Goal: Task Accomplishment & Management: Complete application form

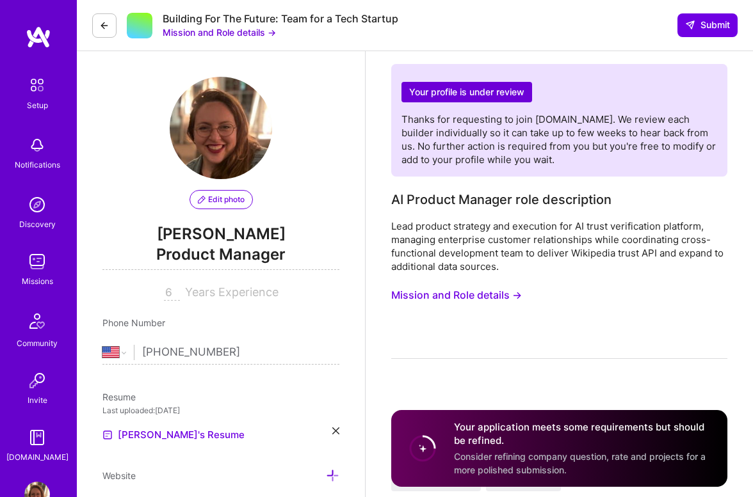
select select "US"
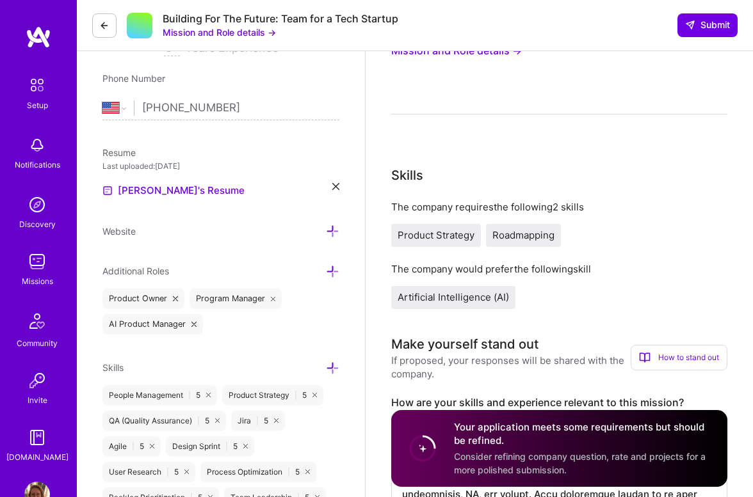
scroll to position [241, 0]
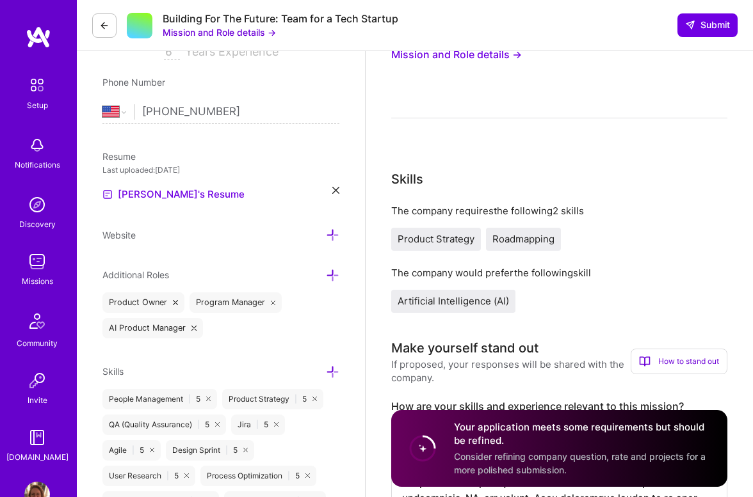
click at [100, 33] on button at bounding box center [104, 25] width 24 height 24
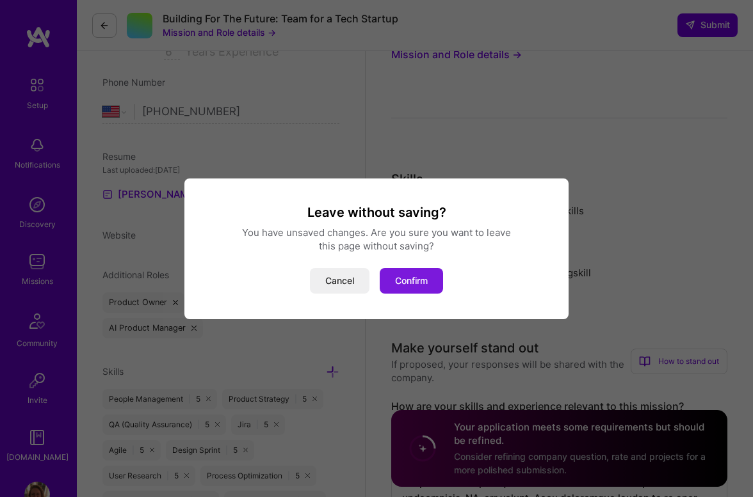
click at [414, 282] on button "Confirm" at bounding box center [411, 281] width 63 height 26
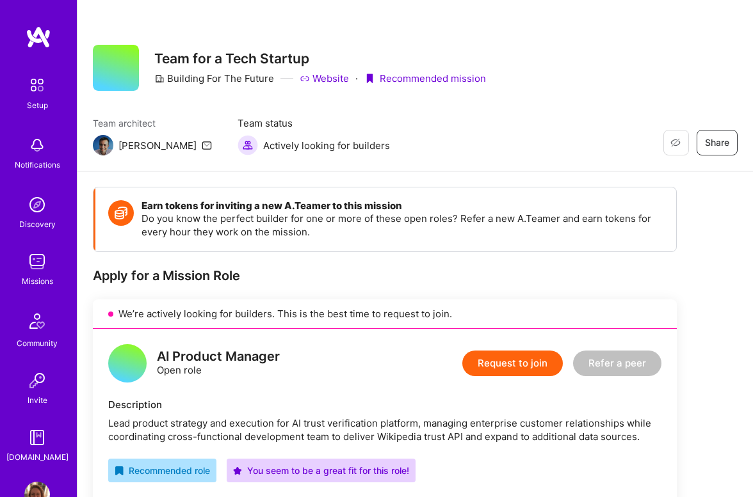
click at [35, 272] on img at bounding box center [37, 262] width 26 height 26
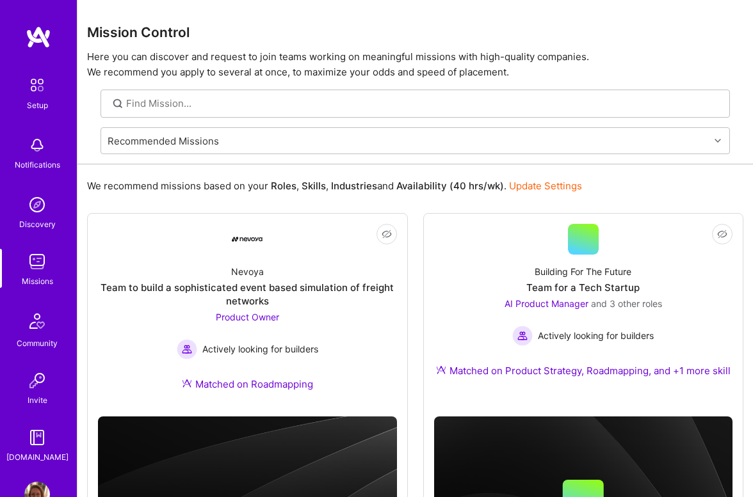
click at [36, 271] on img at bounding box center [37, 262] width 26 height 26
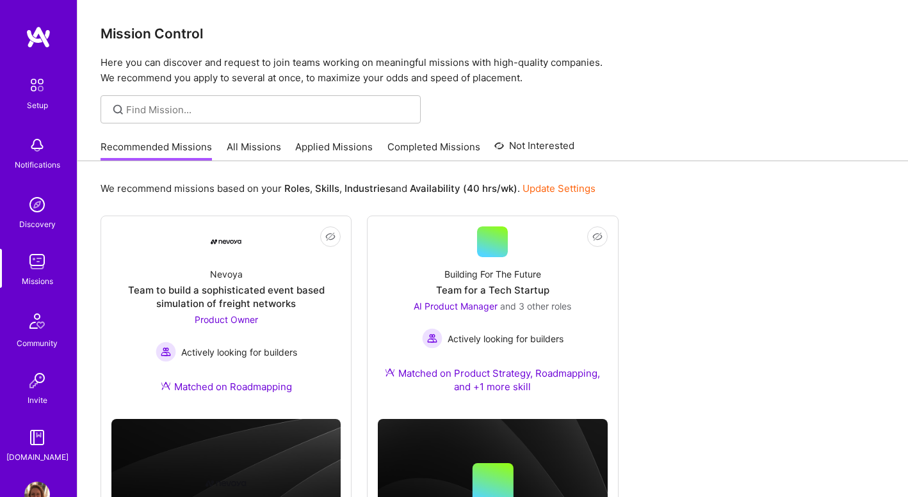
click at [323, 150] on link "Applied Missions" at bounding box center [333, 150] width 77 height 21
